Goal: Task Accomplishment & Management: Use online tool/utility

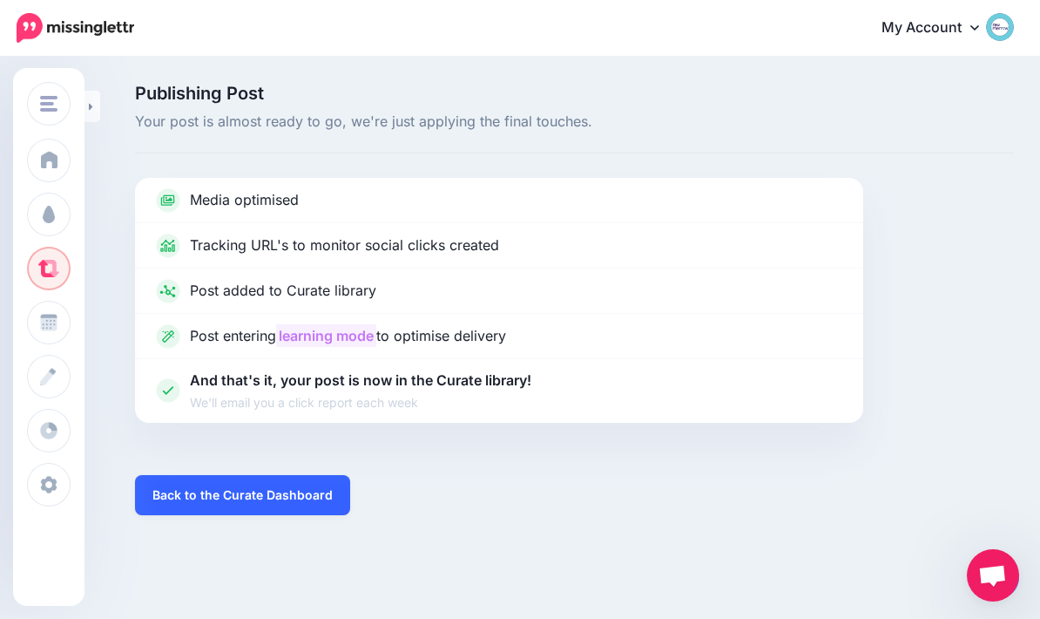
click at [217, 511] on link "Back to the Curate Dashboard" at bounding box center [242, 495] width 215 height 40
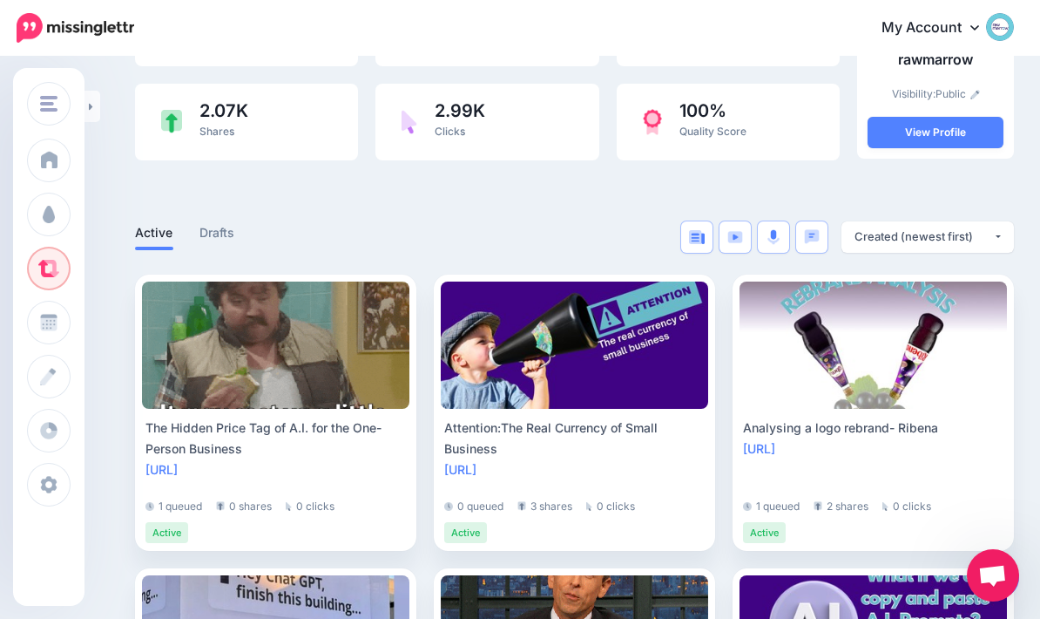
scroll to position [189, 0]
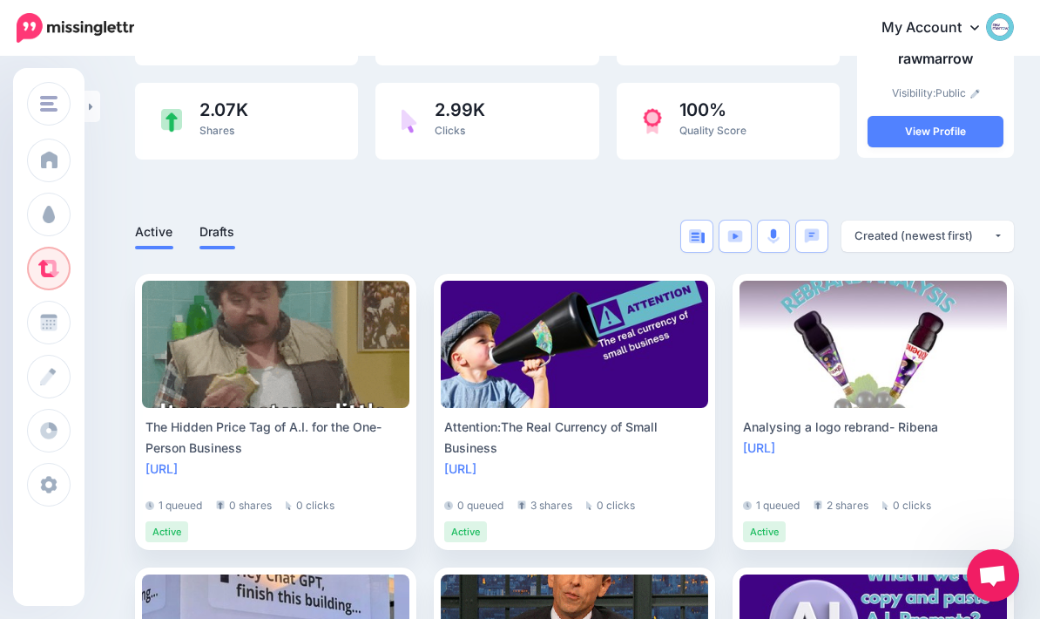
click at [221, 227] on link "Drafts" at bounding box center [218, 231] width 36 height 21
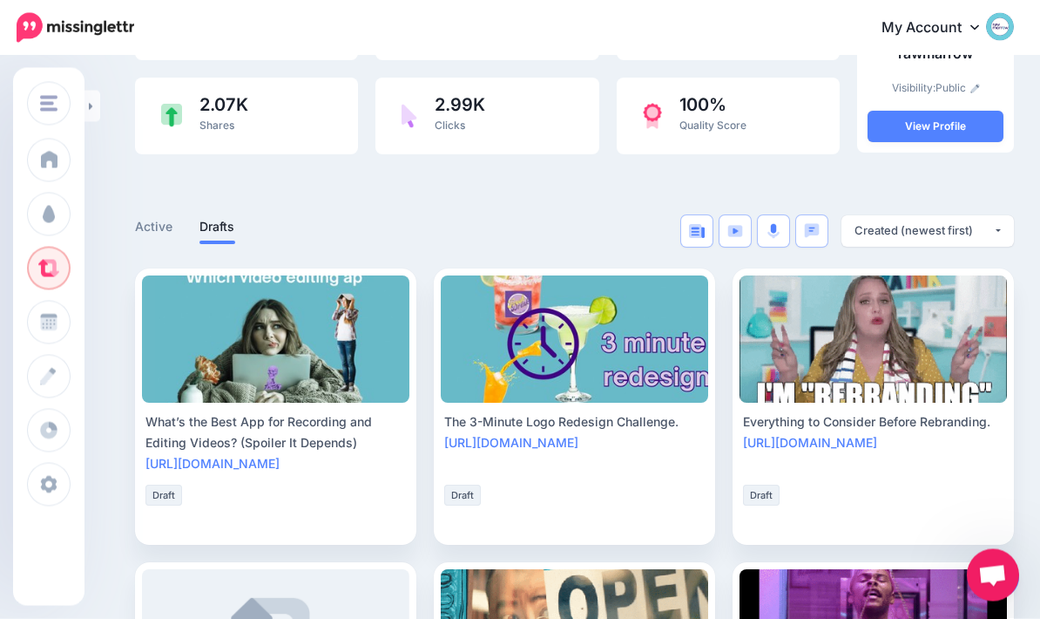
scroll to position [193, 0]
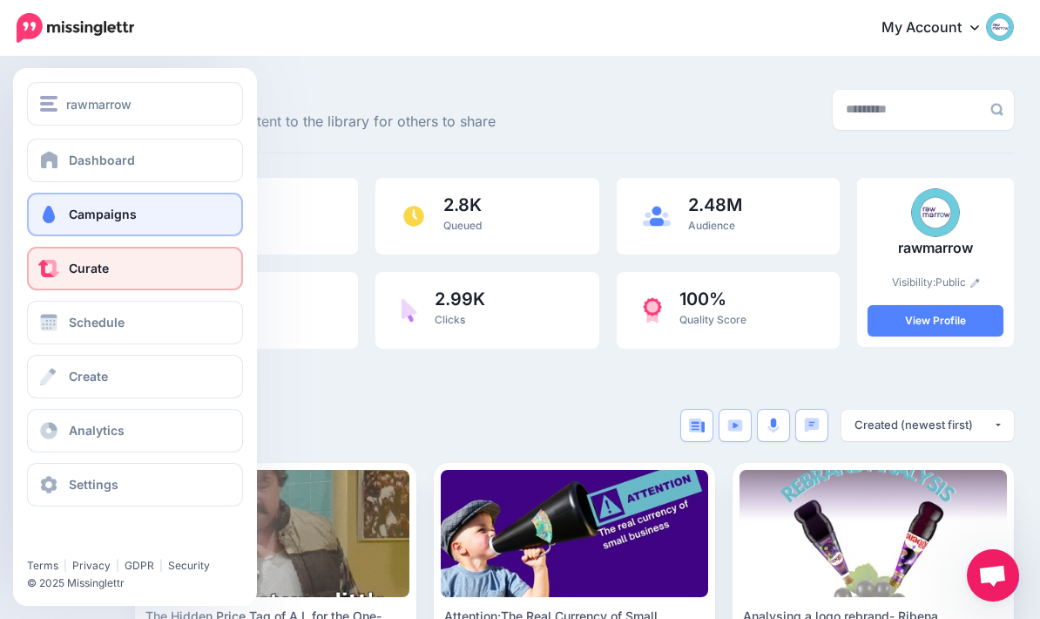
click at [67, 218] on link "Campaigns" at bounding box center [135, 215] width 216 height 44
